Goal: Navigation & Orientation: Find specific page/section

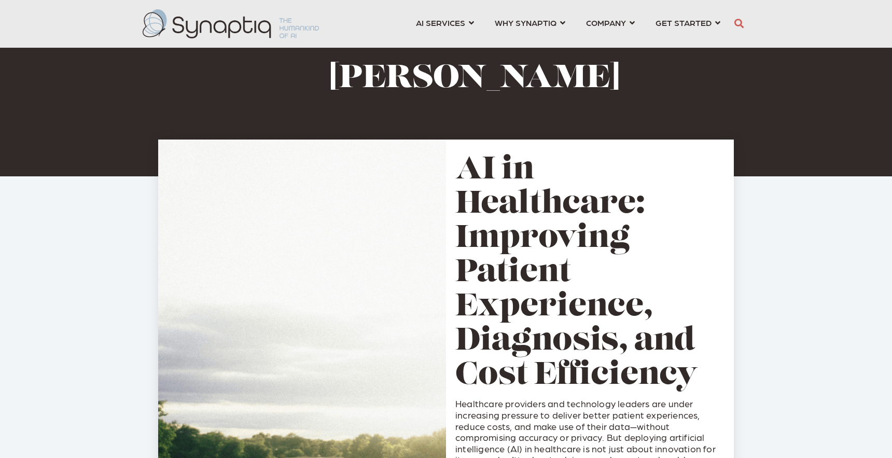
click at [213, 26] on img at bounding box center [231, 23] width 176 height 29
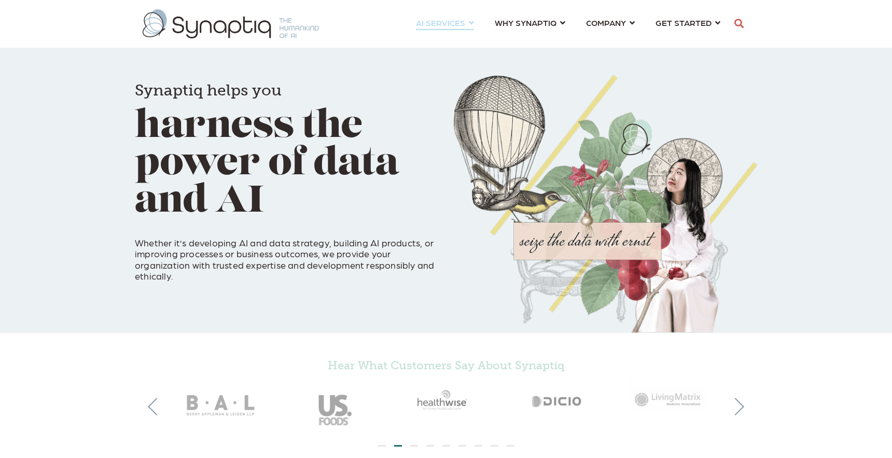
click at [472, 20] on link "AI SERVICES ⇲ By Industry Construction & Real Estate Healthcare Legal Governmen…" at bounding box center [445, 22] width 58 height 19
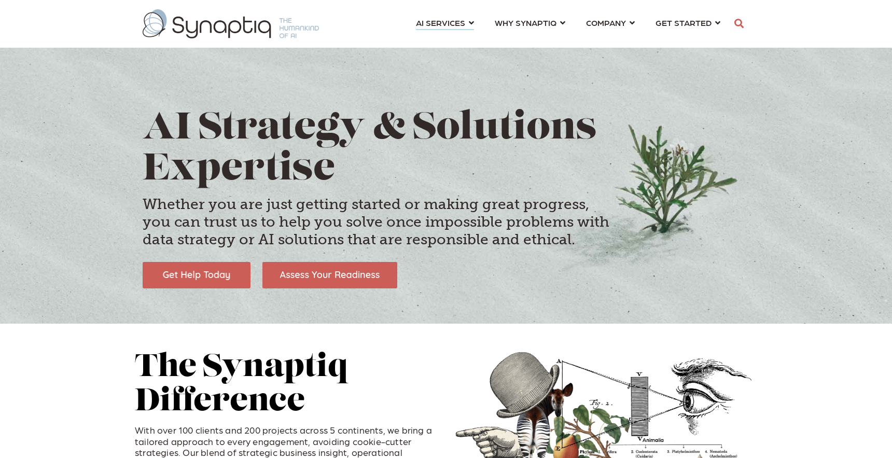
scroll to position [0, 5]
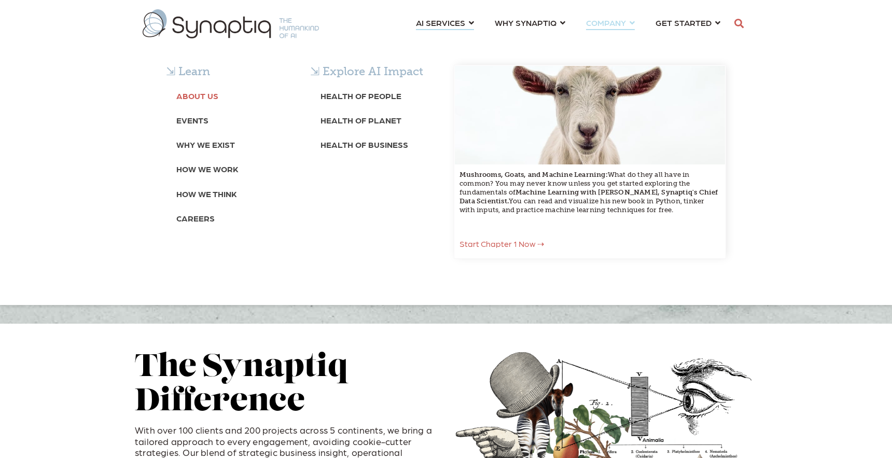
click at [198, 95] on b "About Us" at bounding box center [197, 96] width 42 height 10
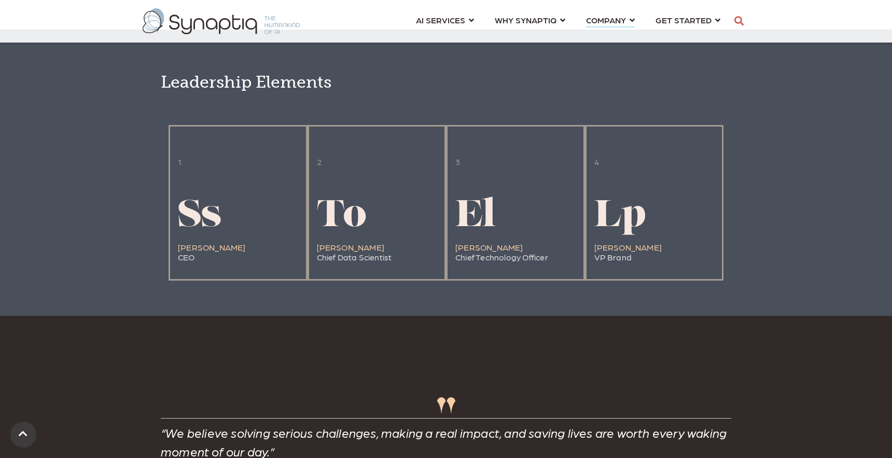
scroll to position [2293, 0]
